Goal: Task Accomplishment & Management: Contribute content

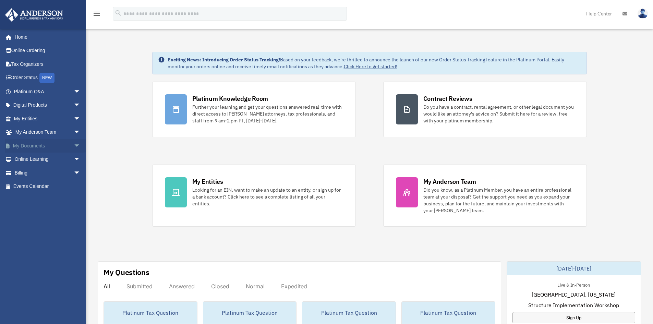
click at [40, 143] on link "My Documents arrow_drop_down" at bounding box center [48, 146] width 86 height 14
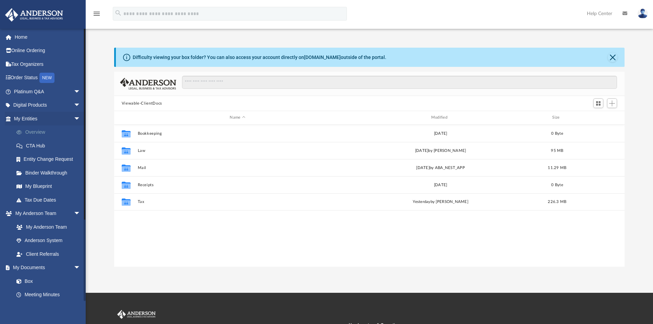
scroll to position [151, 505]
click at [74, 121] on span "arrow_drop_down" at bounding box center [81, 119] width 14 height 14
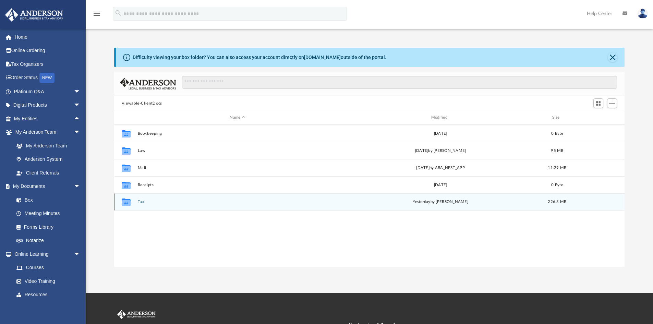
click at [152, 206] on div "Collaborated Folder Tax [DATE] by [PERSON_NAME] 226.3 MB" at bounding box center [369, 201] width 511 height 17
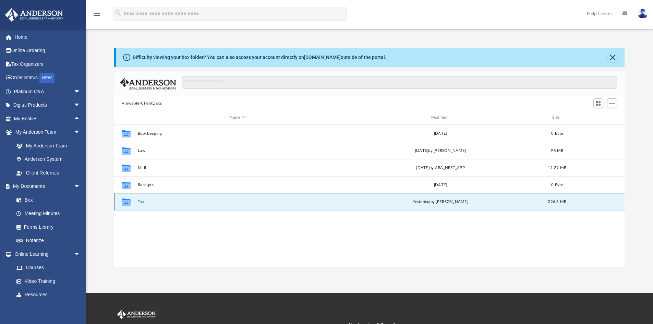
click at [143, 200] on button "Tax" at bounding box center [238, 202] width 200 height 4
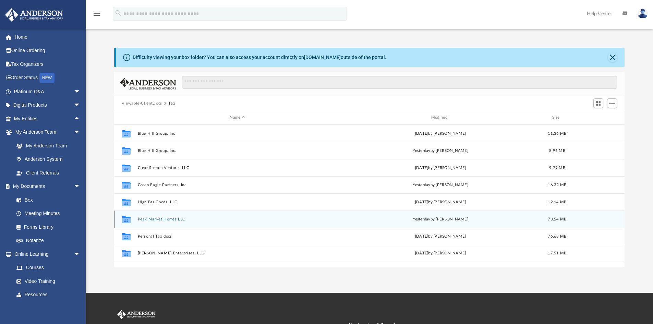
click at [160, 223] on div "Collaborated Folder Peak Market Homes LLC [DATE] by [PERSON_NAME] 73.54 MB" at bounding box center [369, 219] width 511 height 17
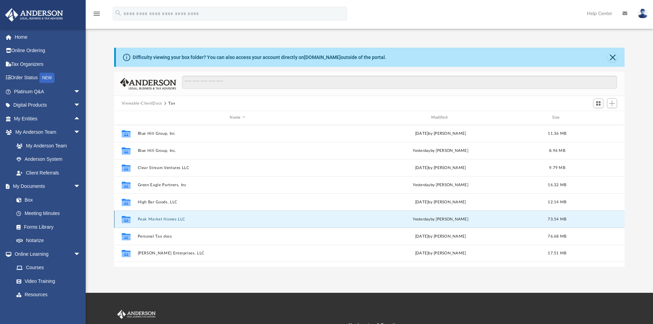
click at [160, 221] on button "Peak Market Homes LLC" at bounding box center [238, 219] width 200 height 4
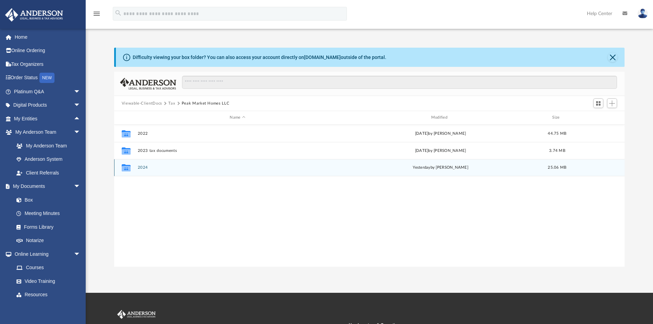
click at [225, 165] on div "Collaborated Folder 2024 [DATE] by [PERSON_NAME] 25.06 MB" at bounding box center [369, 167] width 511 height 17
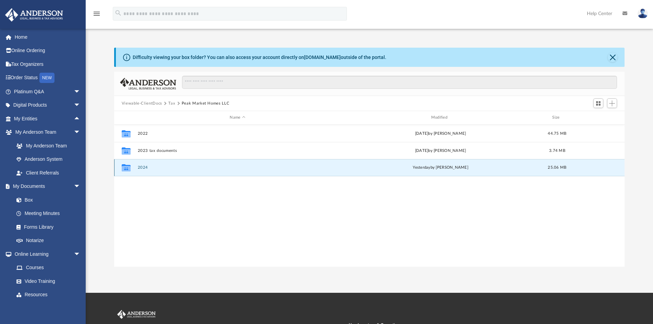
click at [156, 167] on button "2024" at bounding box center [238, 167] width 200 height 4
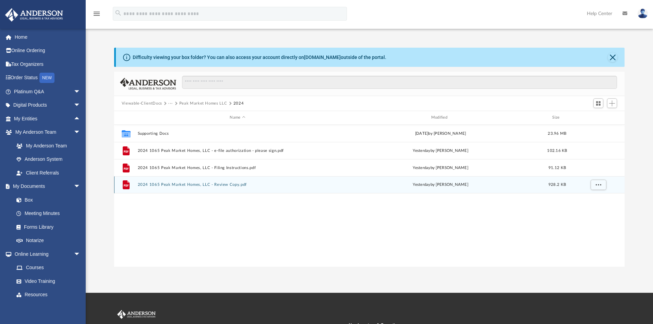
click at [186, 186] on button "2024 1065 Peak Market Homes, LLC - Review Copy.pdf" at bounding box center [238, 184] width 200 height 4
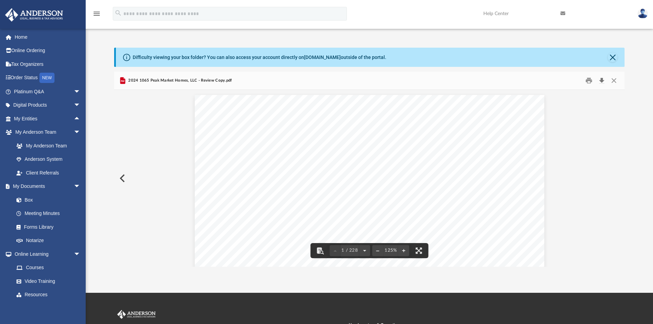
click at [601, 82] on button "Download" at bounding box center [602, 80] width 12 height 11
click at [614, 59] on button "Close" at bounding box center [613, 57] width 10 height 10
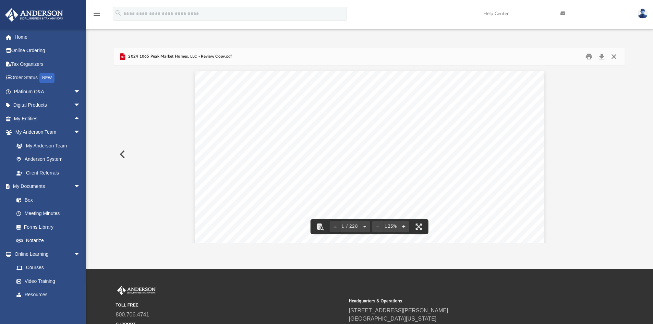
click at [617, 59] on button "Close" at bounding box center [614, 56] width 12 height 11
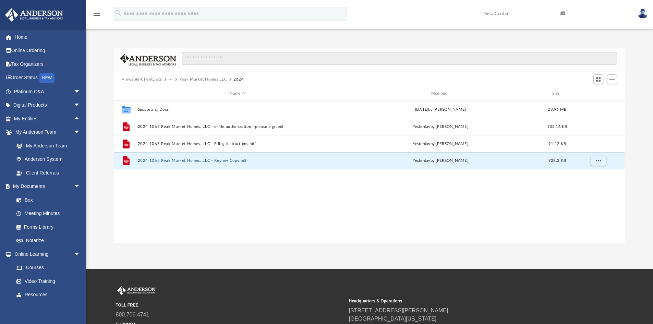
click at [187, 81] on button "Peak Market Homes LLC" at bounding box center [203, 79] width 48 height 6
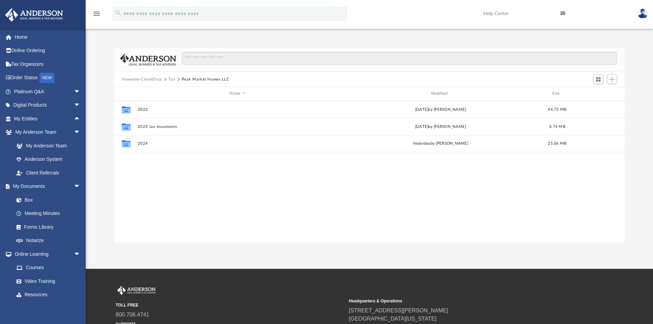
click at [172, 80] on button "Tax" at bounding box center [171, 79] width 7 height 6
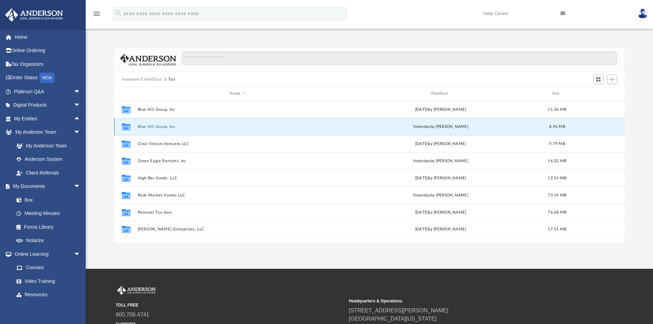
click at [156, 125] on button "Blue Hill Group, Inc." at bounding box center [238, 126] width 200 height 4
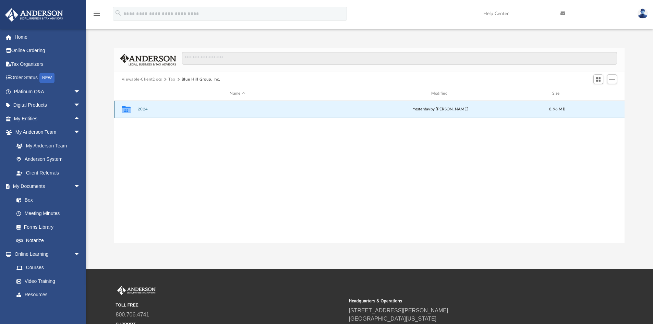
click at [141, 110] on button "2024" at bounding box center [238, 109] width 200 height 4
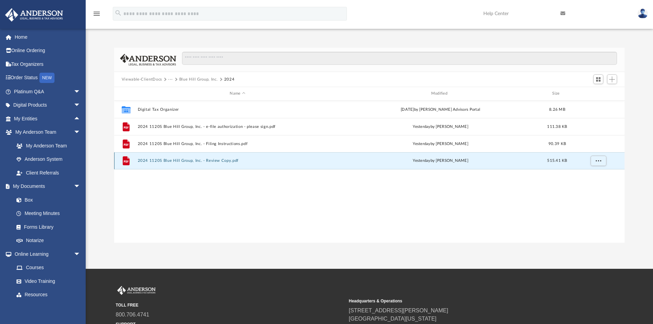
click at [201, 159] on button "2024 1120S Blue Hill Group, Inc. - Review Copy.pdf" at bounding box center [238, 160] width 200 height 4
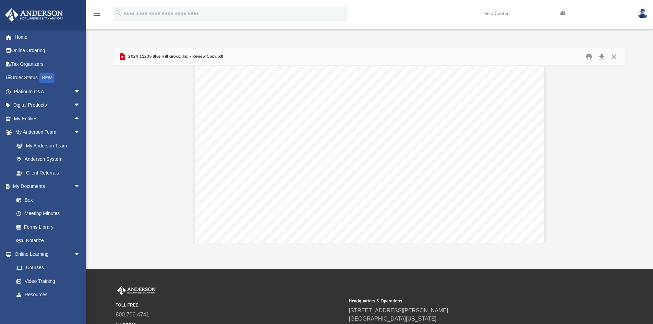
scroll to position [2138, 0]
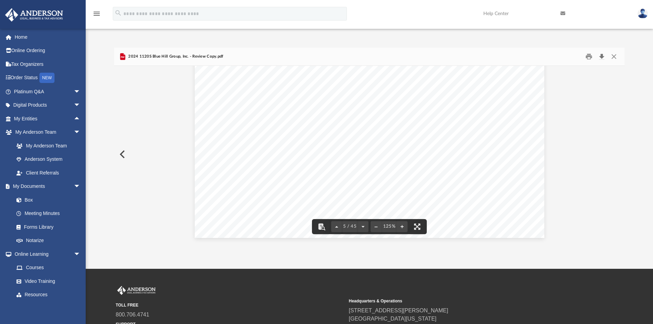
click at [604, 58] on button "Download" at bounding box center [602, 56] width 12 height 11
click at [614, 55] on button "Close" at bounding box center [614, 56] width 12 height 11
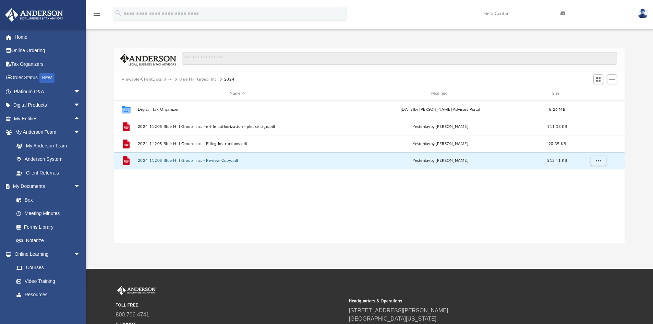
click at [186, 80] on button "Blue Hill Group, Inc." at bounding box center [198, 79] width 39 height 6
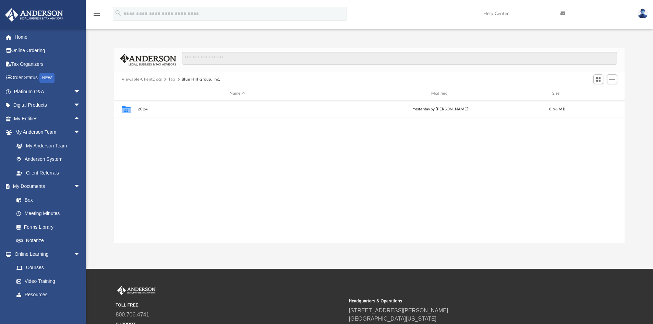
click at [171, 81] on button "Tax" at bounding box center [171, 79] width 7 height 6
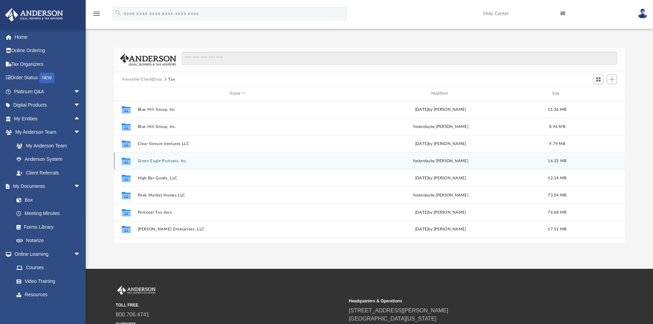
click at [165, 161] on button "Green Eagle Partners, Inc" at bounding box center [238, 161] width 200 height 4
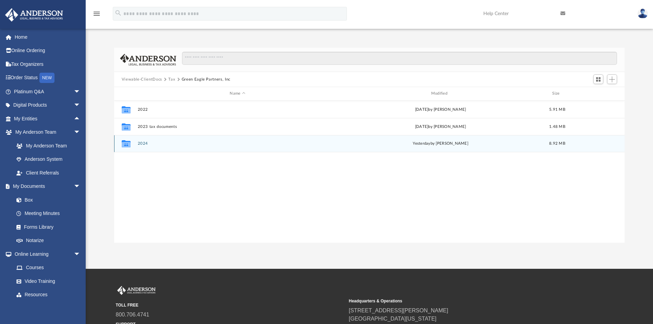
click at [147, 144] on button "2024" at bounding box center [238, 143] width 200 height 4
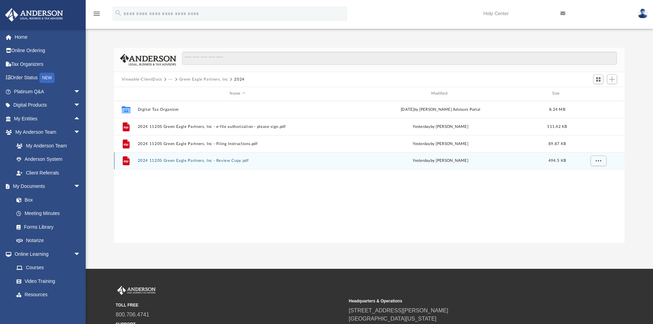
click at [198, 161] on button "2024 1120S Green Eagle Partners, Inc - Review Copy.pdf" at bounding box center [238, 160] width 200 height 4
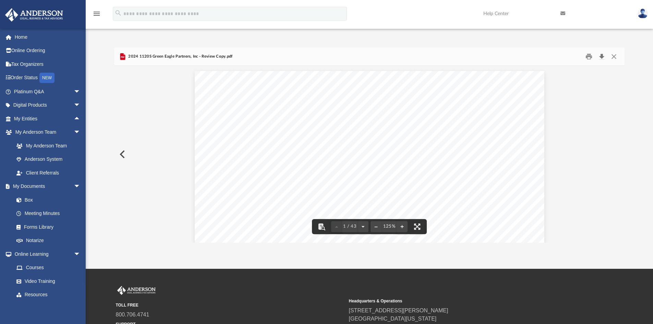
click at [601, 58] on button "Download" at bounding box center [602, 56] width 12 height 11
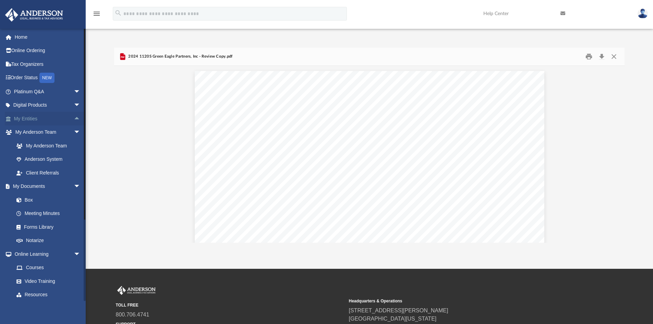
click at [74, 119] on span "arrow_drop_up" at bounding box center [81, 119] width 14 height 14
click at [32, 131] on link "Overview" at bounding box center [50, 133] width 81 height 14
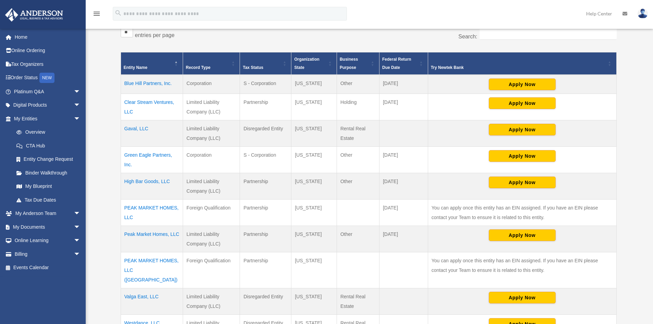
scroll to position [126, 0]
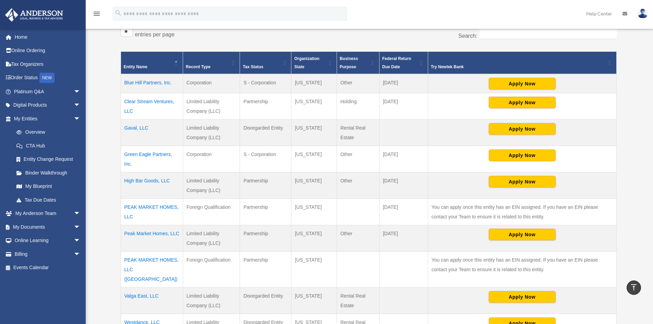
click at [145, 83] on td "Blue Hill Partners, Inc." at bounding box center [152, 83] width 62 height 19
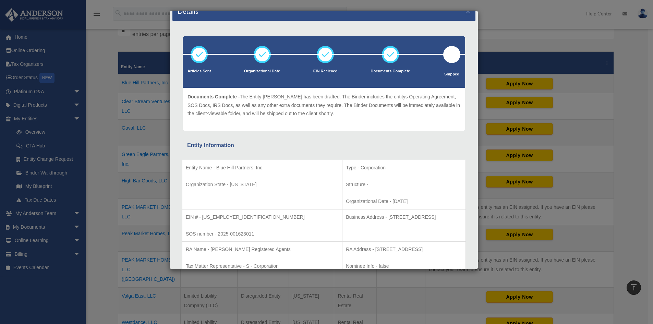
scroll to position [0, 0]
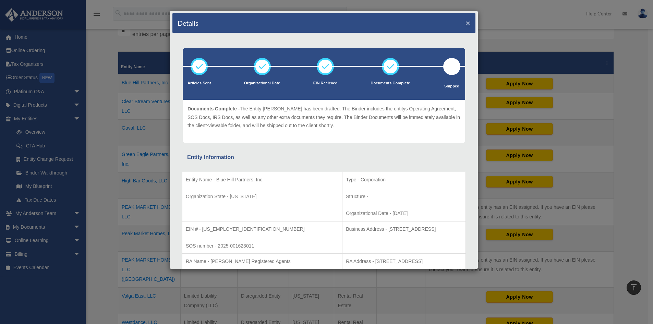
click at [466, 25] on button "×" at bounding box center [468, 22] width 4 height 7
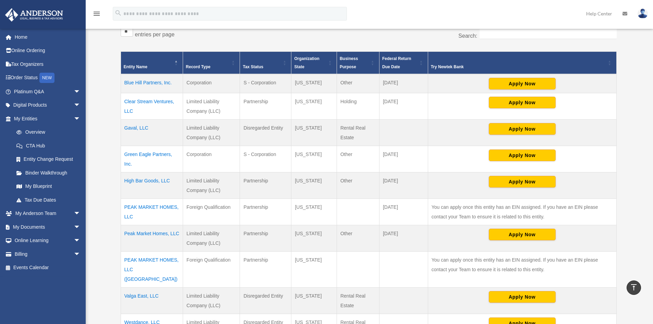
click at [147, 206] on td "PEAK MARKET HOMES, LLC" at bounding box center [152, 212] width 62 height 26
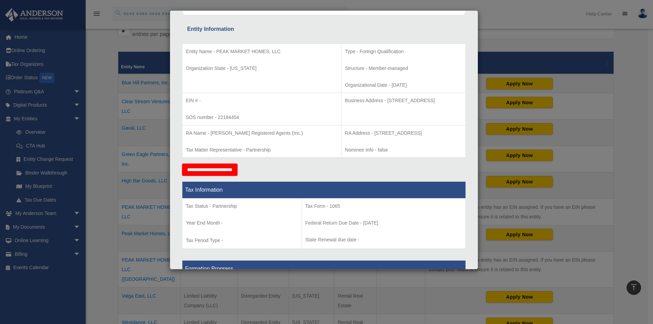
scroll to position [126, 0]
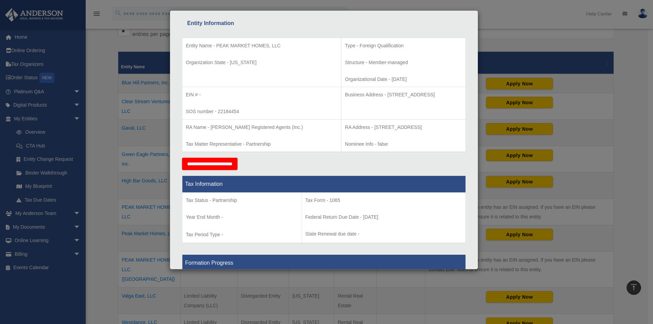
click at [91, 193] on div "Details × Articles Sent Organizational Date" at bounding box center [326, 162] width 653 height 324
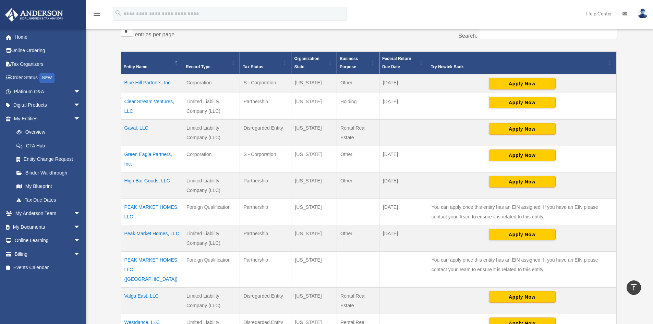
click at [159, 234] on td "Peak Market Homes, LLC" at bounding box center [152, 238] width 62 height 26
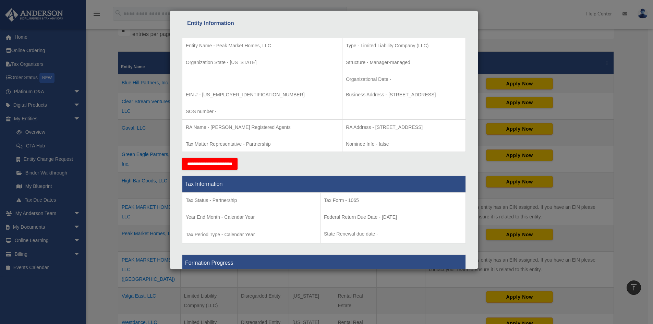
click at [516, 12] on div "Details × Articles Sent Organizational Date" at bounding box center [326, 162] width 653 height 324
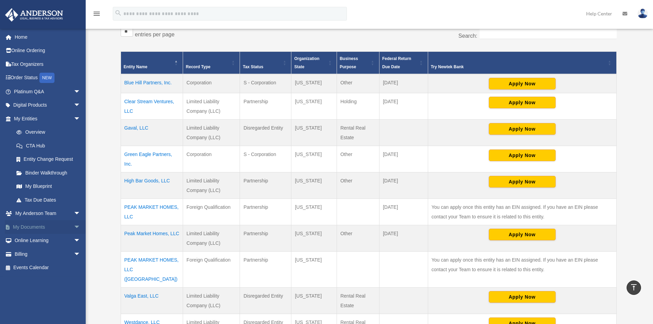
click at [74, 228] on span "arrow_drop_down" at bounding box center [81, 227] width 14 height 14
click at [34, 239] on link "Box" at bounding box center [50, 241] width 81 height 14
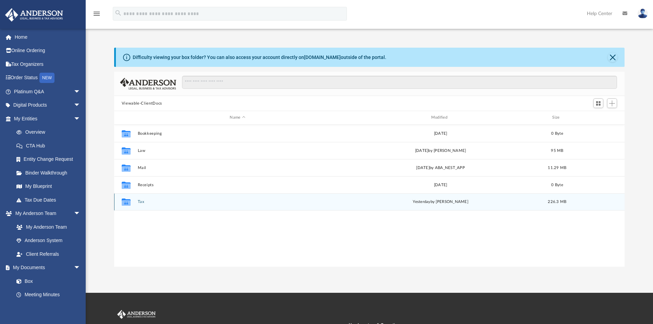
scroll to position [151, 505]
click at [137, 203] on div "Collaborated Folder Tax [DATE] by [PERSON_NAME] 226.3 MB" at bounding box center [369, 201] width 511 height 17
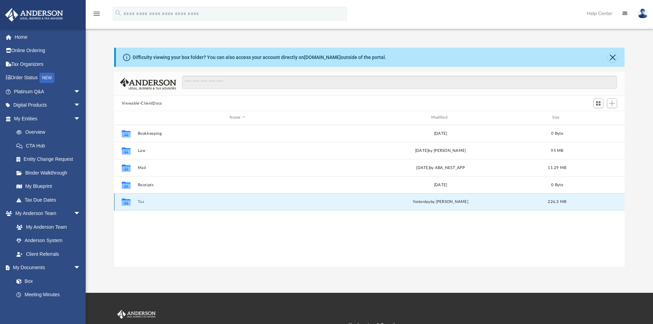
click at [140, 203] on button "Tax" at bounding box center [238, 202] width 200 height 4
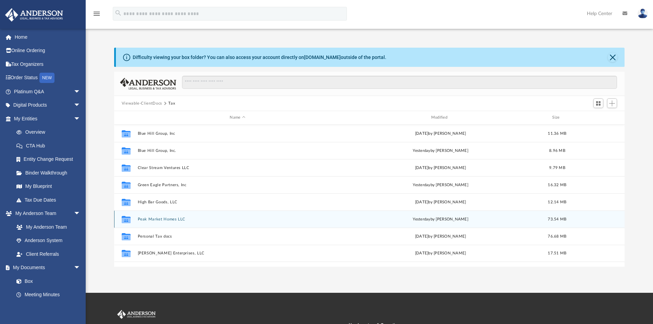
click at [160, 217] on button "Peak Market Homes LLC" at bounding box center [238, 219] width 200 height 4
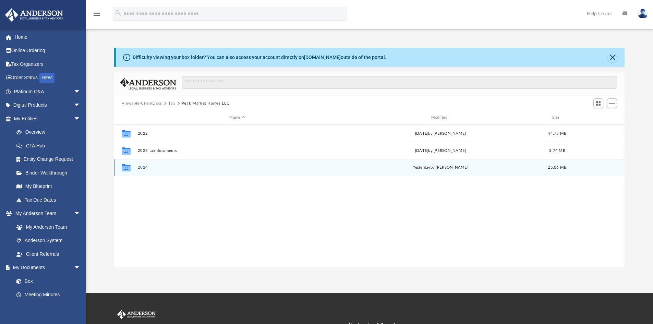
click at [144, 168] on button "2024" at bounding box center [238, 167] width 200 height 4
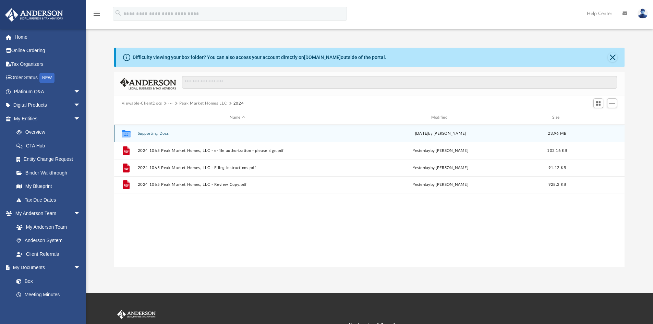
click at [150, 135] on button "Supporting Docs" at bounding box center [238, 133] width 200 height 4
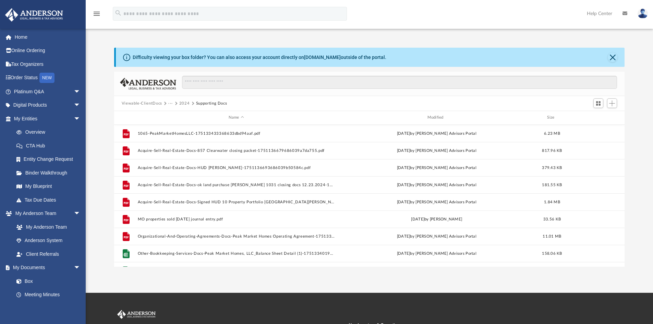
click at [552, 286] on div "App brianwoolery0077@gmail.com Sign Out brianwoolery0077@gmail.com Home Online …" at bounding box center [326, 146] width 653 height 293
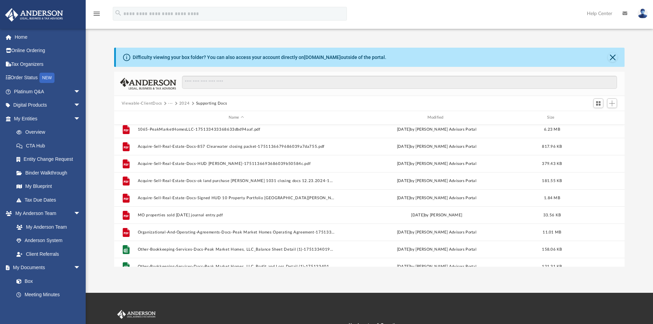
scroll to position [0, 0]
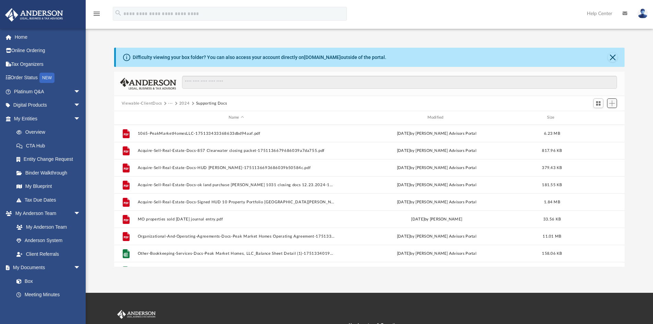
click at [610, 106] on span "Add" at bounding box center [612, 103] width 6 height 6
click at [599, 117] on li "Upload" at bounding box center [603, 117] width 22 height 7
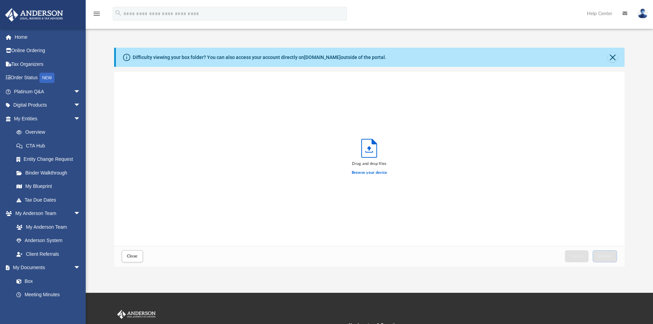
scroll to position [169, 505]
click at [369, 175] on label "Browse your device" at bounding box center [370, 173] width 36 height 6
click at [0, 0] on input "Browse your device" at bounding box center [0, 0] width 0 height 0
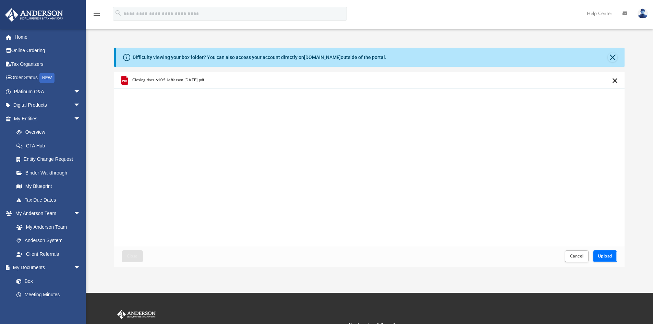
click at [610, 254] on span "Upload" at bounding box center [605, 256] width 14 height 4
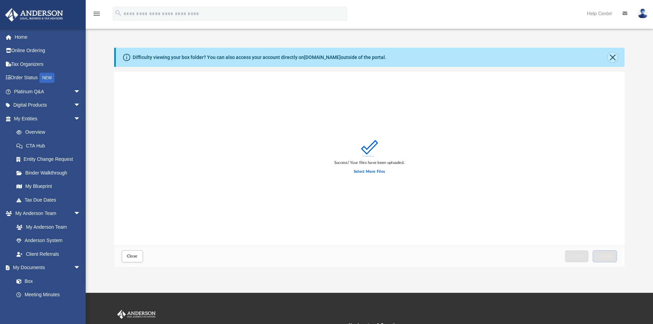
click at [613, 57] on button "Close" at bounding box center [613, 57] width 10 height 10
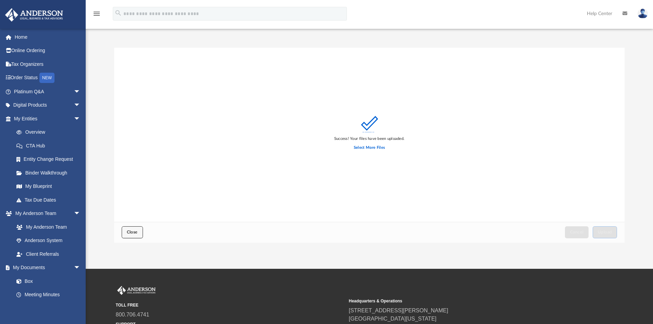
click at [132, 236] on button "Close" at bounding box center [132, 232] width 21 height 12
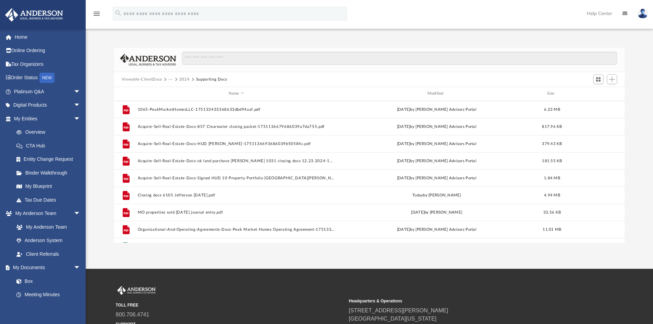
click at [186, 81] on button "2024" at bounding box center [184, 79] width 11 height 6
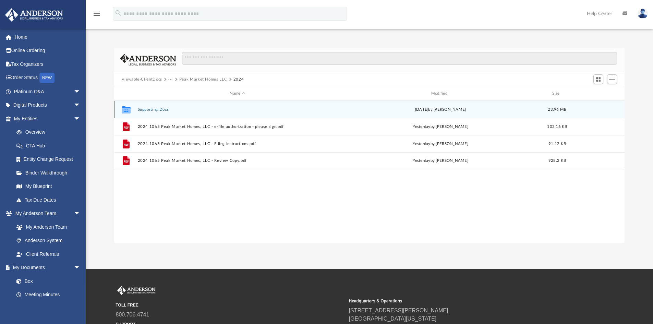
click at [154, 112] on div "Collaborated Folder Supporting Docs [DATE] by [PERSON_NAME] 23.96 MB" at bounding box center [369, 109] width 511 height 17
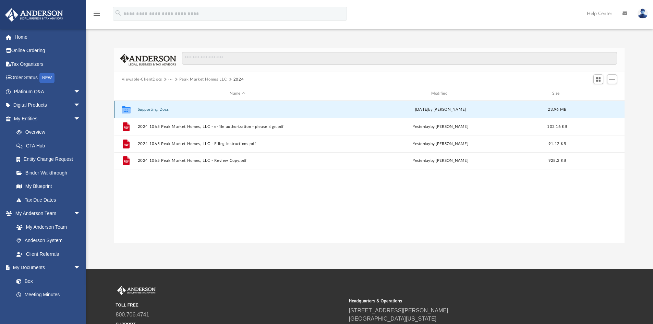
click at [145, 110] on button "Supporting Docs" at bounding box center [238, 109] width 200 height 4
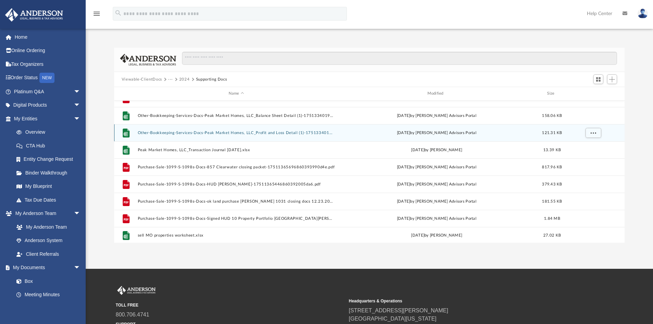
scroll to position [132, 0]
